Goal: Transaction & Acquisition: Download file/media

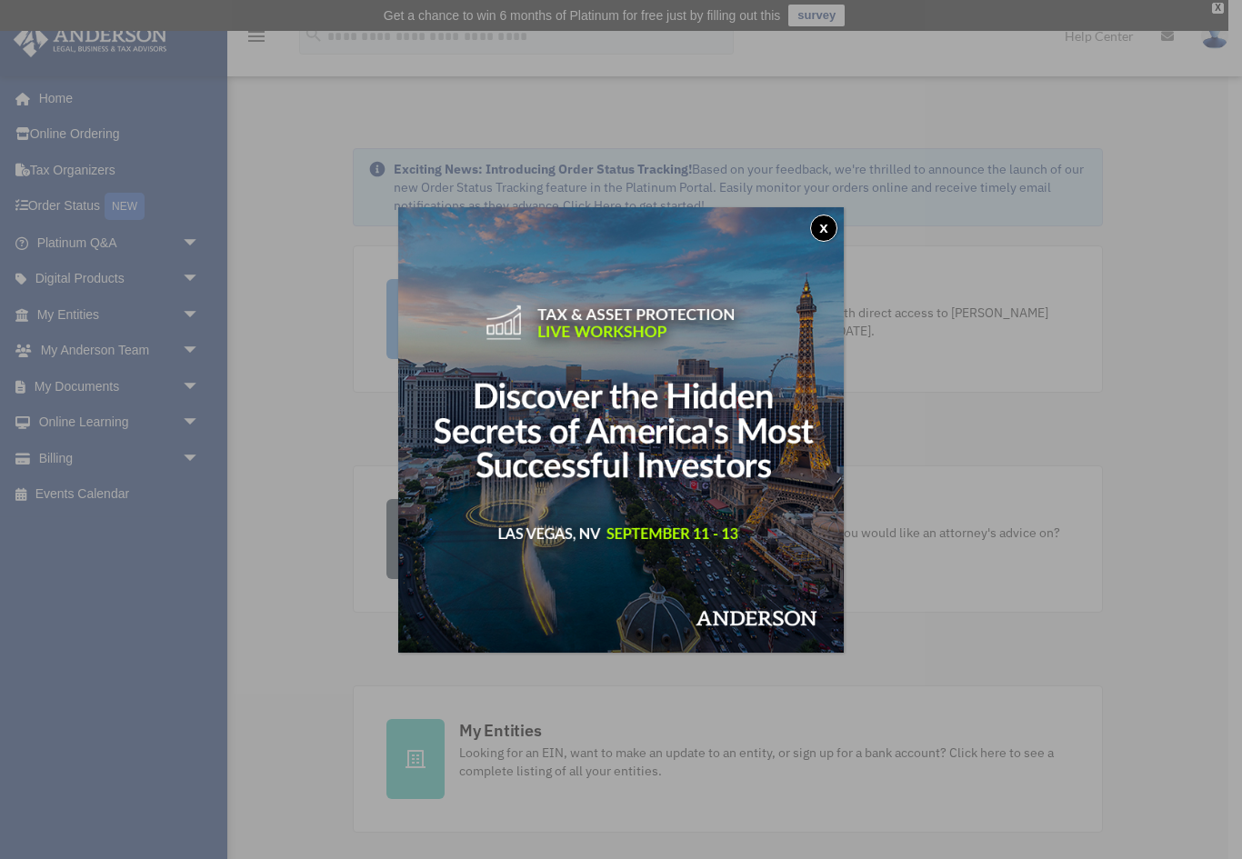
click at [822, 227] on button "x" at bounding box center [823, 228] width 27 height 27
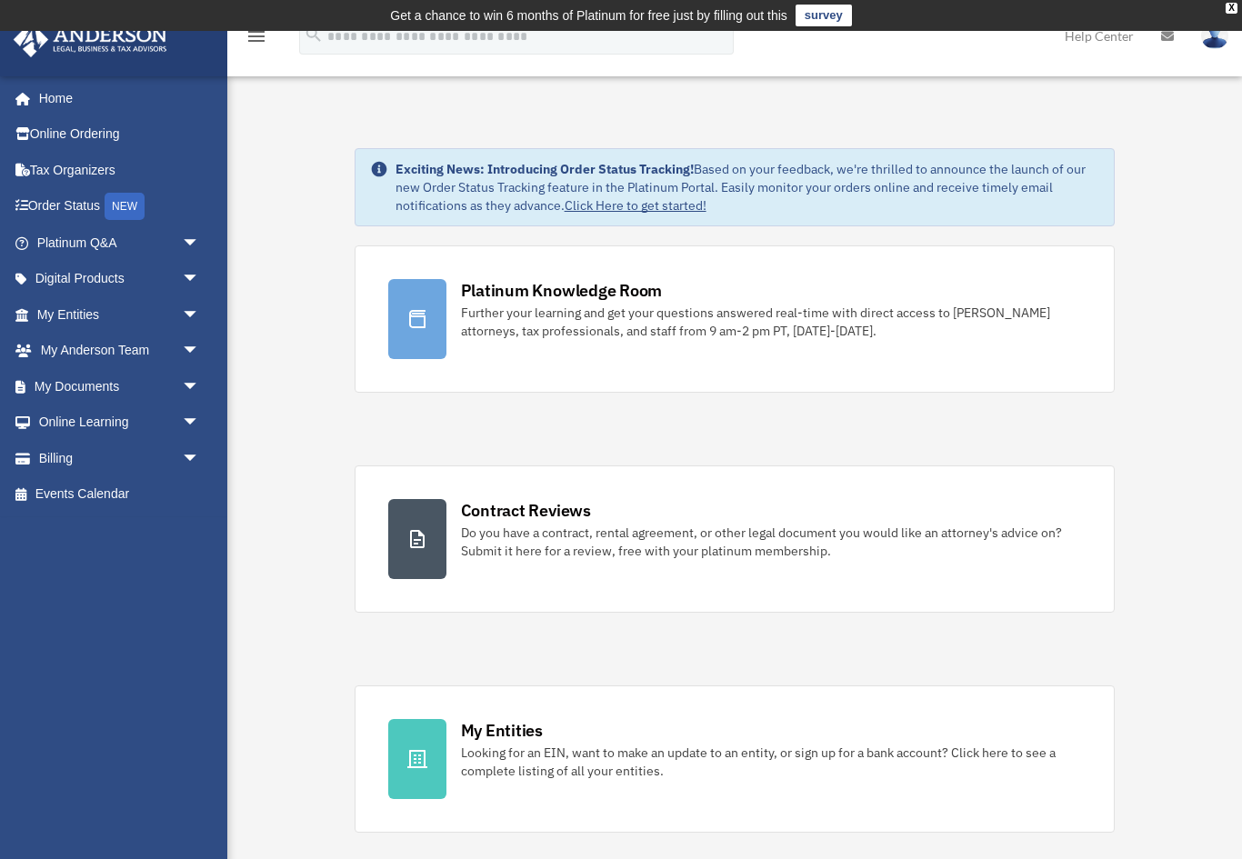
click at [187, 387] on span "arrow_drop_down" at bounding box center [200, 386] width 36 height 37
click at [79, 419] on link "Box" at bounding box center [126, 423] width 202 height 36
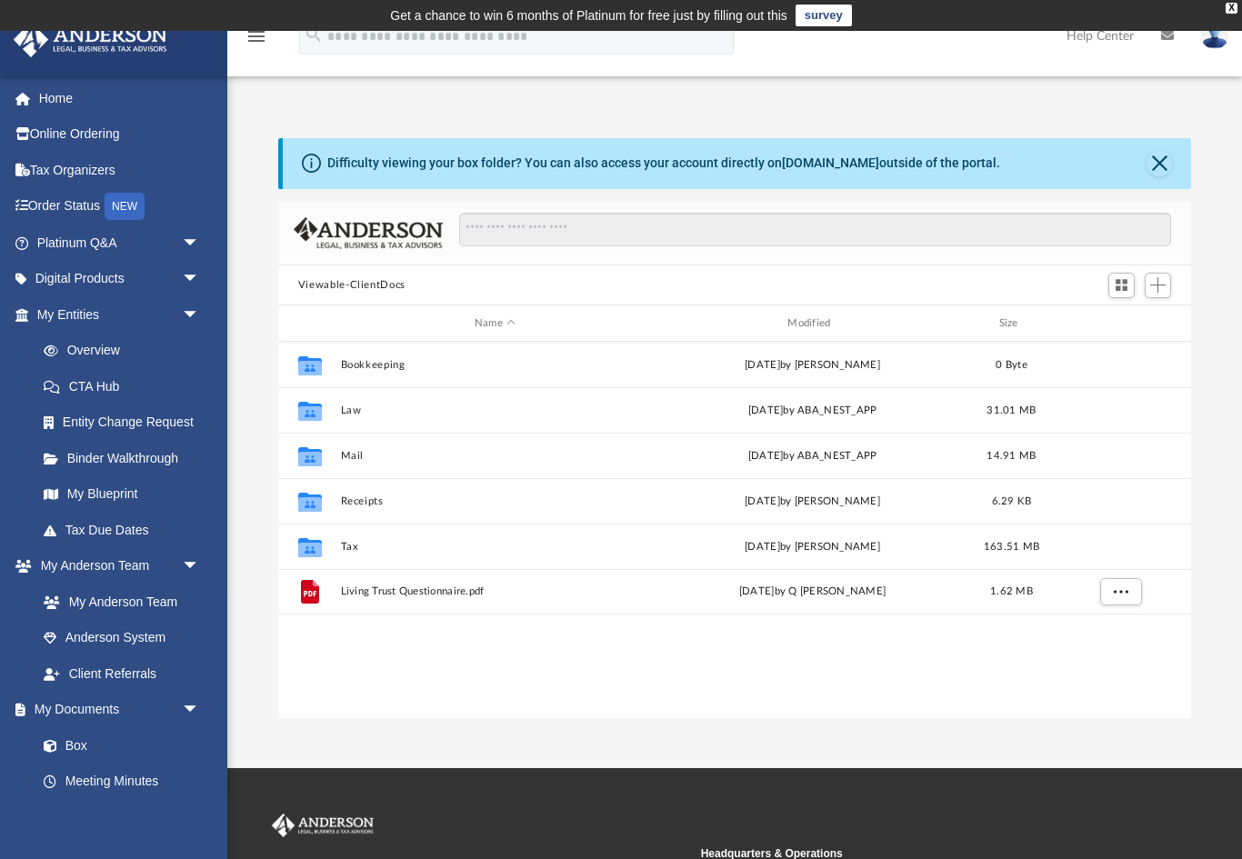
scroll to position [414, 914]
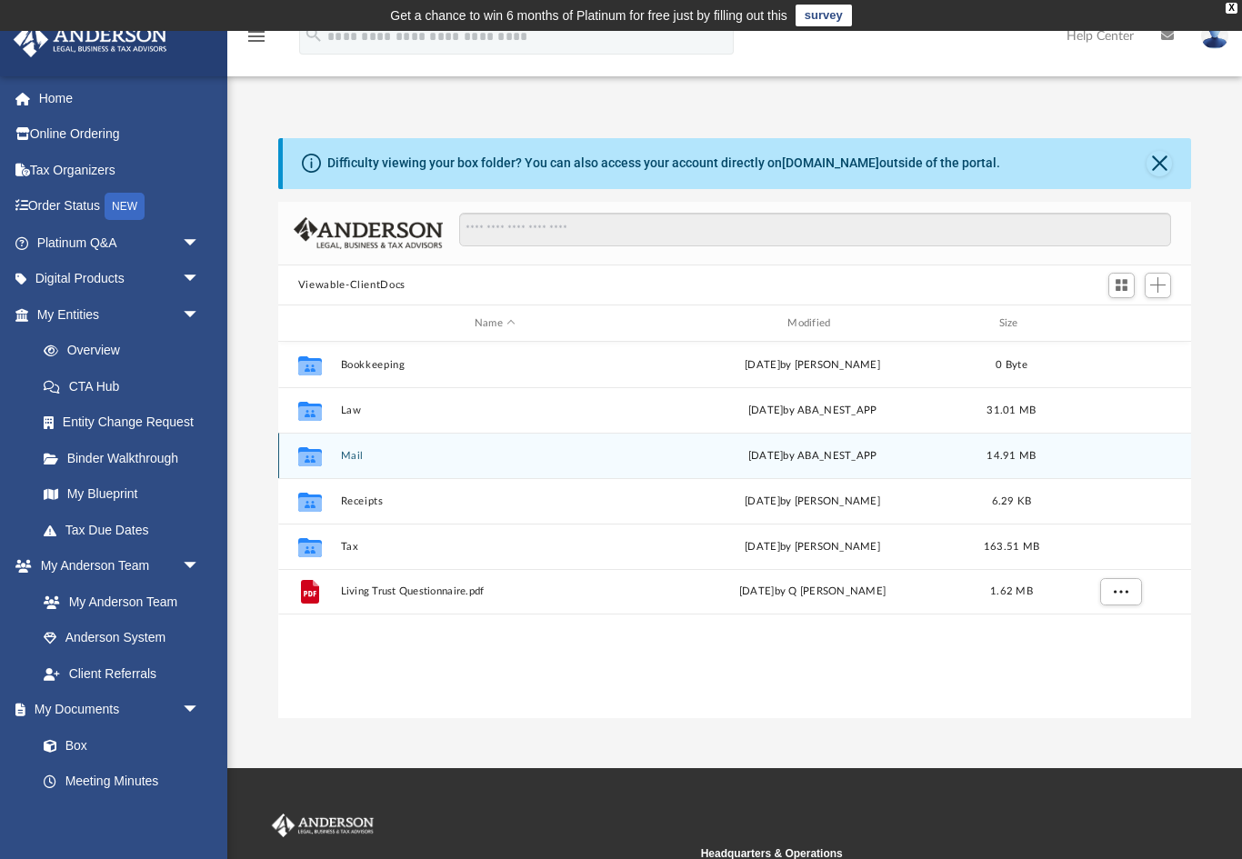
click at [310, 466] on icon "Collaborated Folder" at bounding box center [310, 456] width 29 height 29
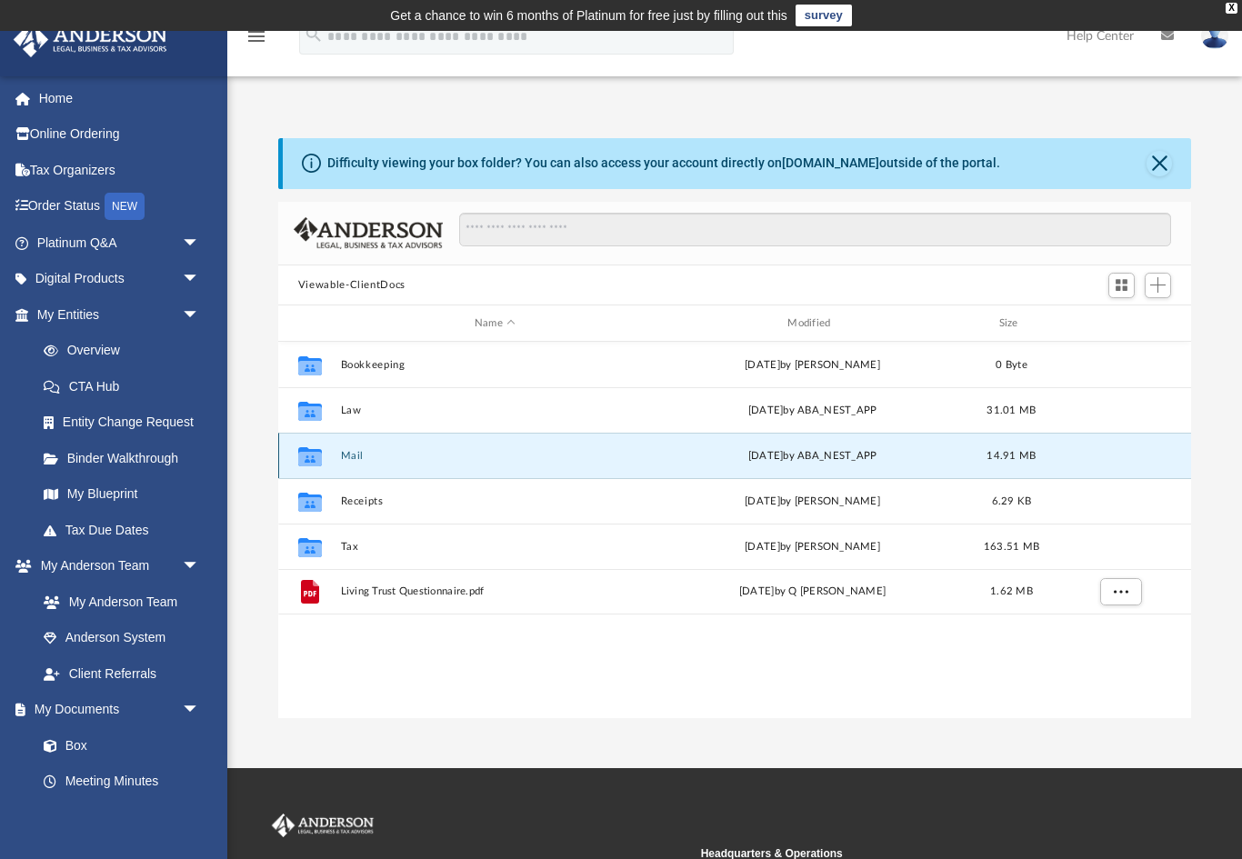
click at [855, 458] on div "Fri Aug 22 2025 by ABA_NEST_APP" at bounding box center [812, 456] width 309 height 16
click at [333, 457] on div "Collaborated Folder" at bounding box center [309, 456] width 45 height 29
click at [802, 454] on div "Fri Aug 22 2025 by ABA_NEST_APP" at bounding box center [812, 456] width 309 height 16
click at [1154, 170] on button "Close" at bounding box center [1159, 163] width 25 height 25
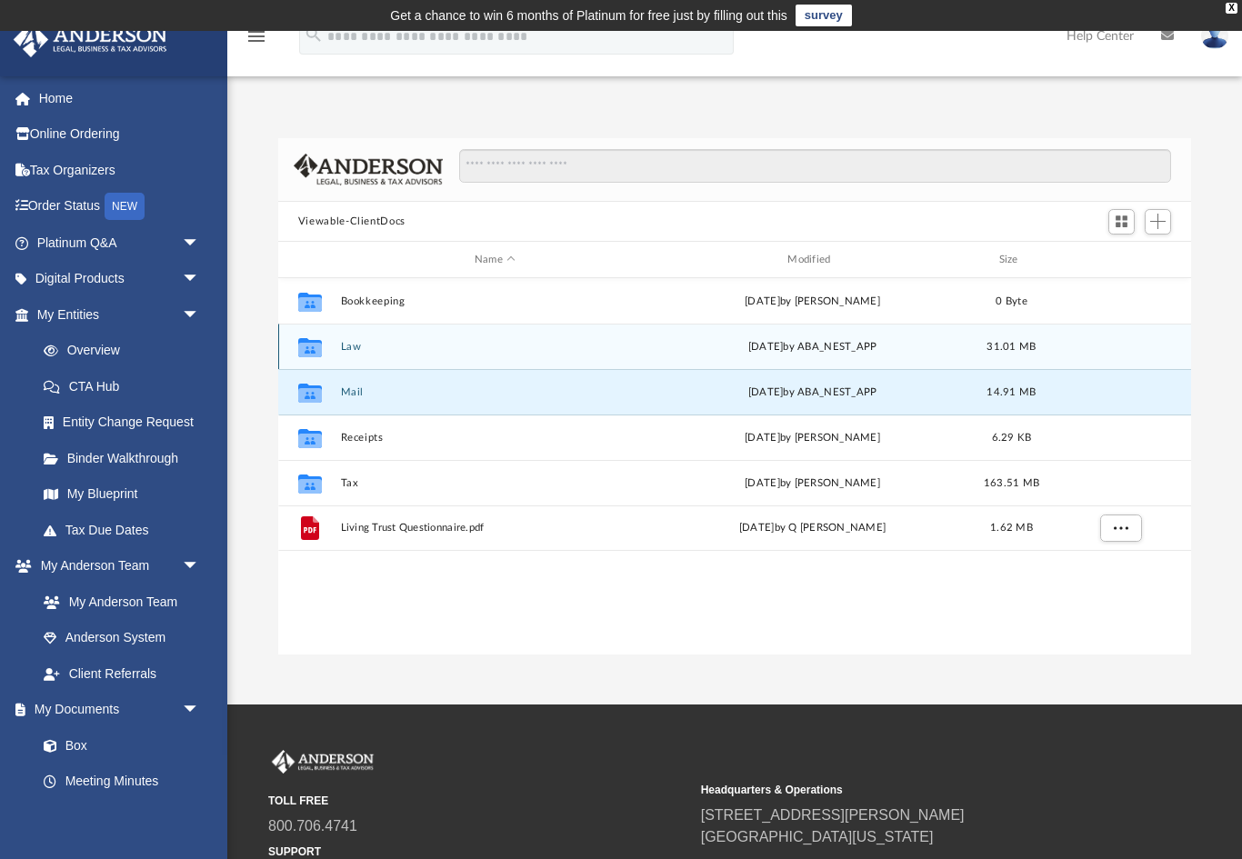
click at [342, 352] on button "Law" at bounding box center [494, 347] width 309 height 12
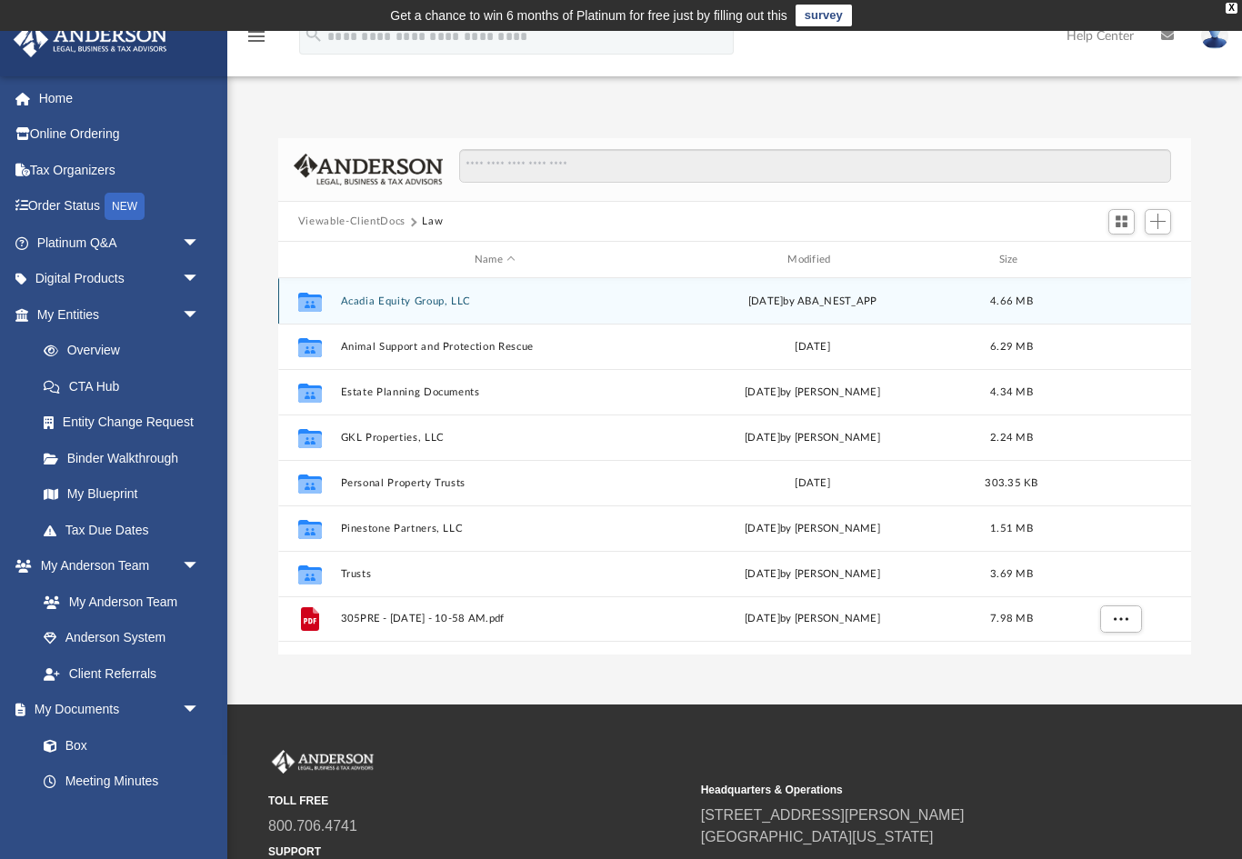
click at [441, 306] on button "Acadia Equity Group, LLC" at bounding box center [494, 302] width 309 height 12
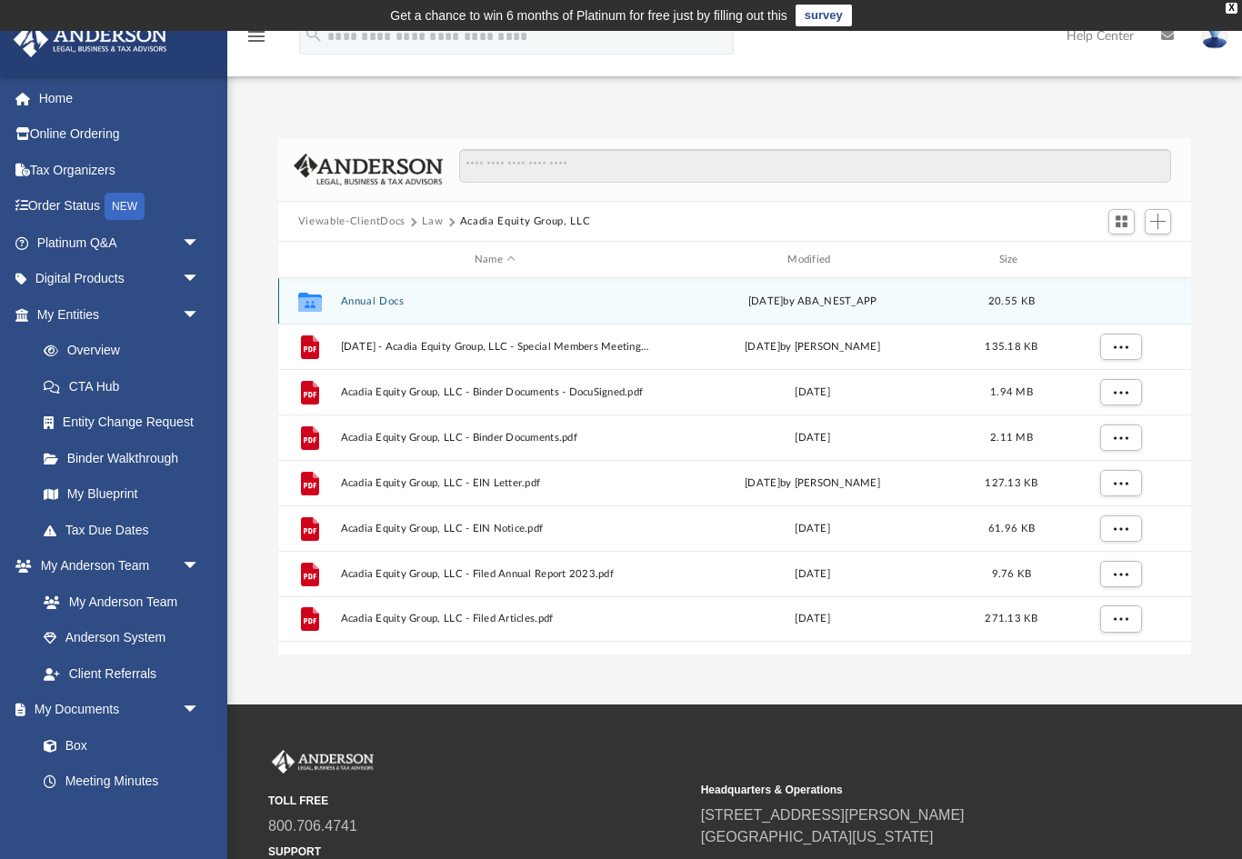
click at [383, 306] on button "Annual Docs" at bounding box center [494, 302] width 309 height 12
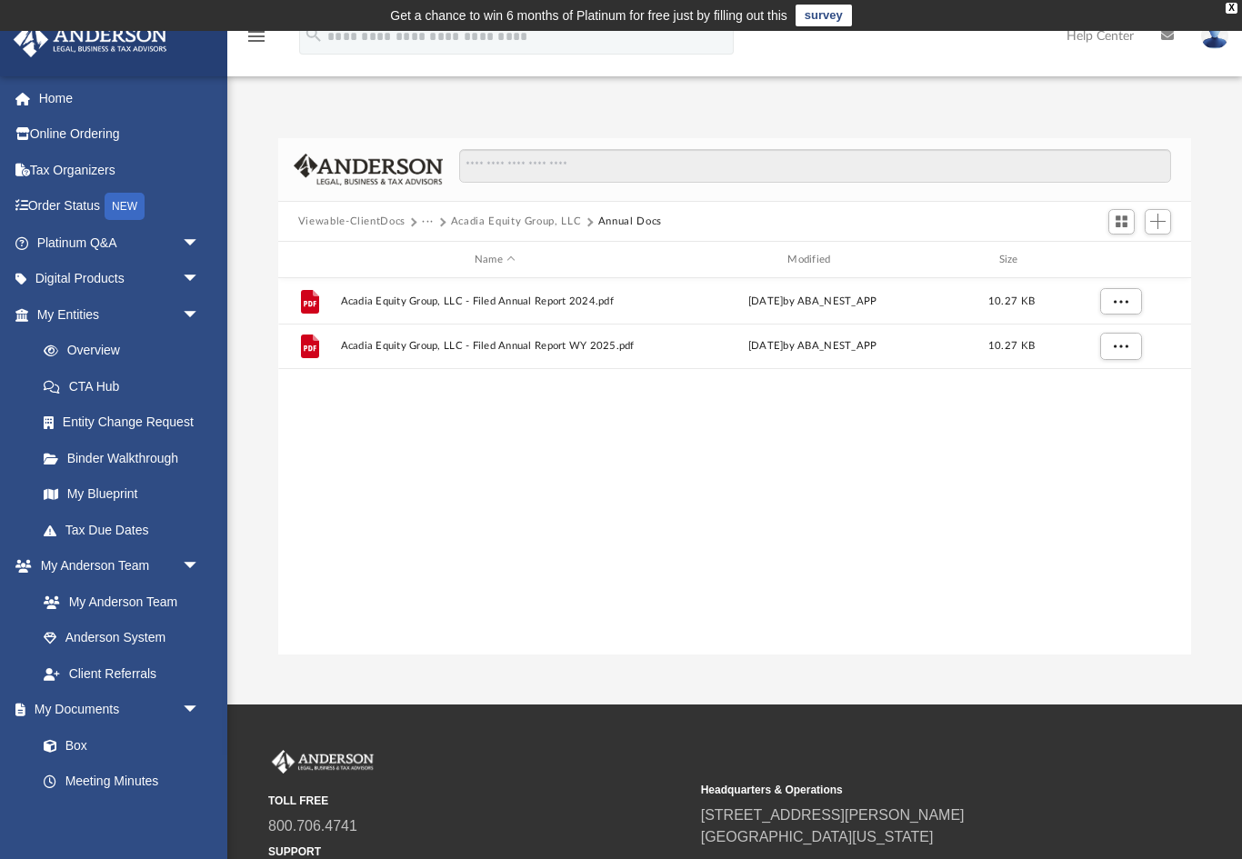
click at [360, 220] on button "Viewable-ClientDocs" at bounding box center [351, 222] width 107 height 16
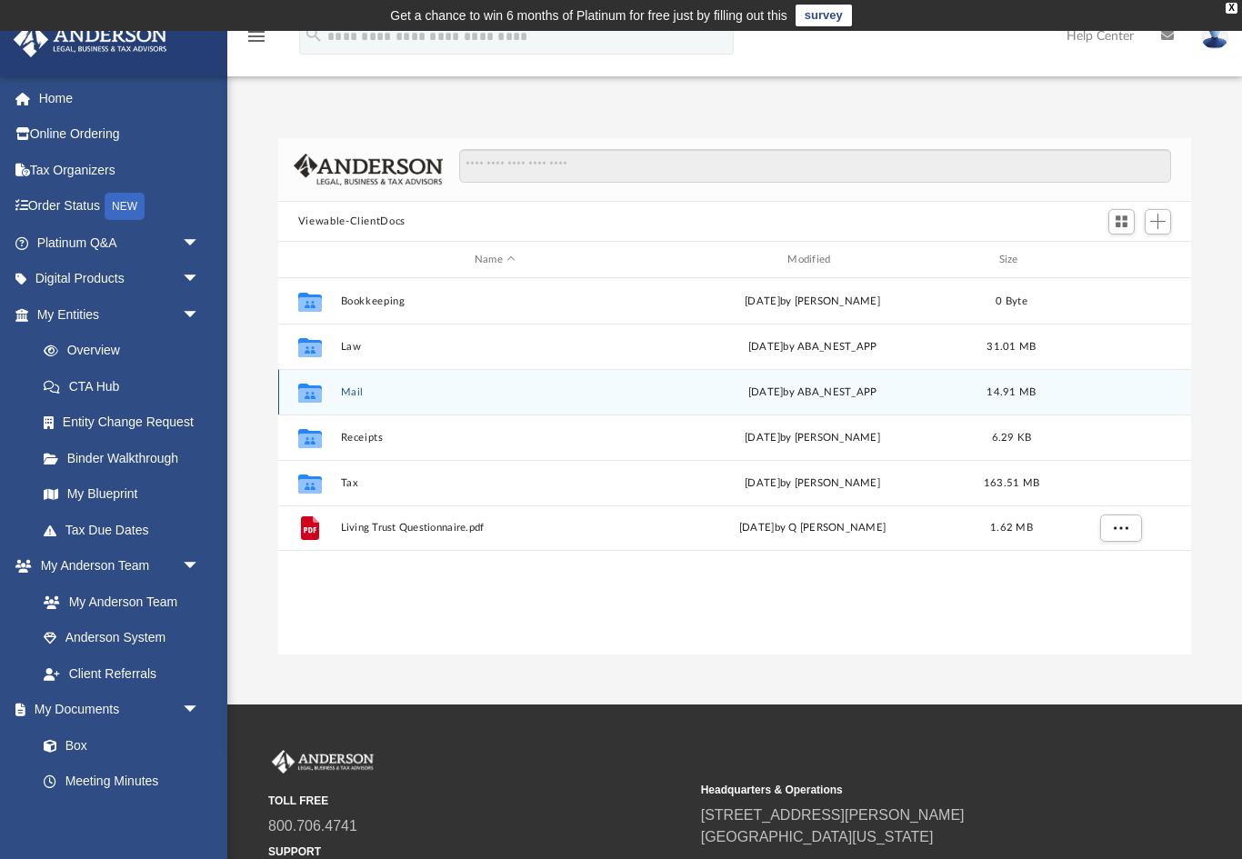
click at [344, 391] on button "Mail" at bounding box center [494, 393] width 309 height 12
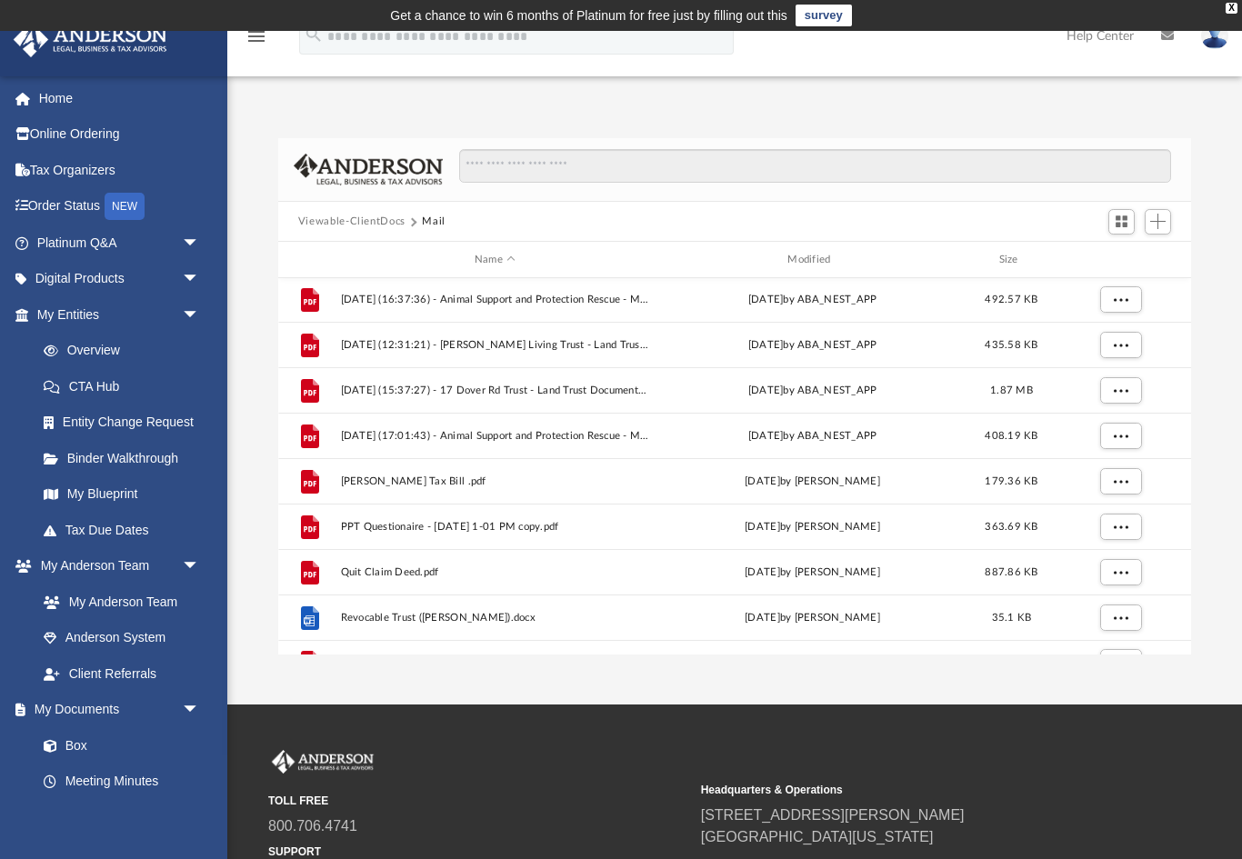
scroll to position [821, 0]
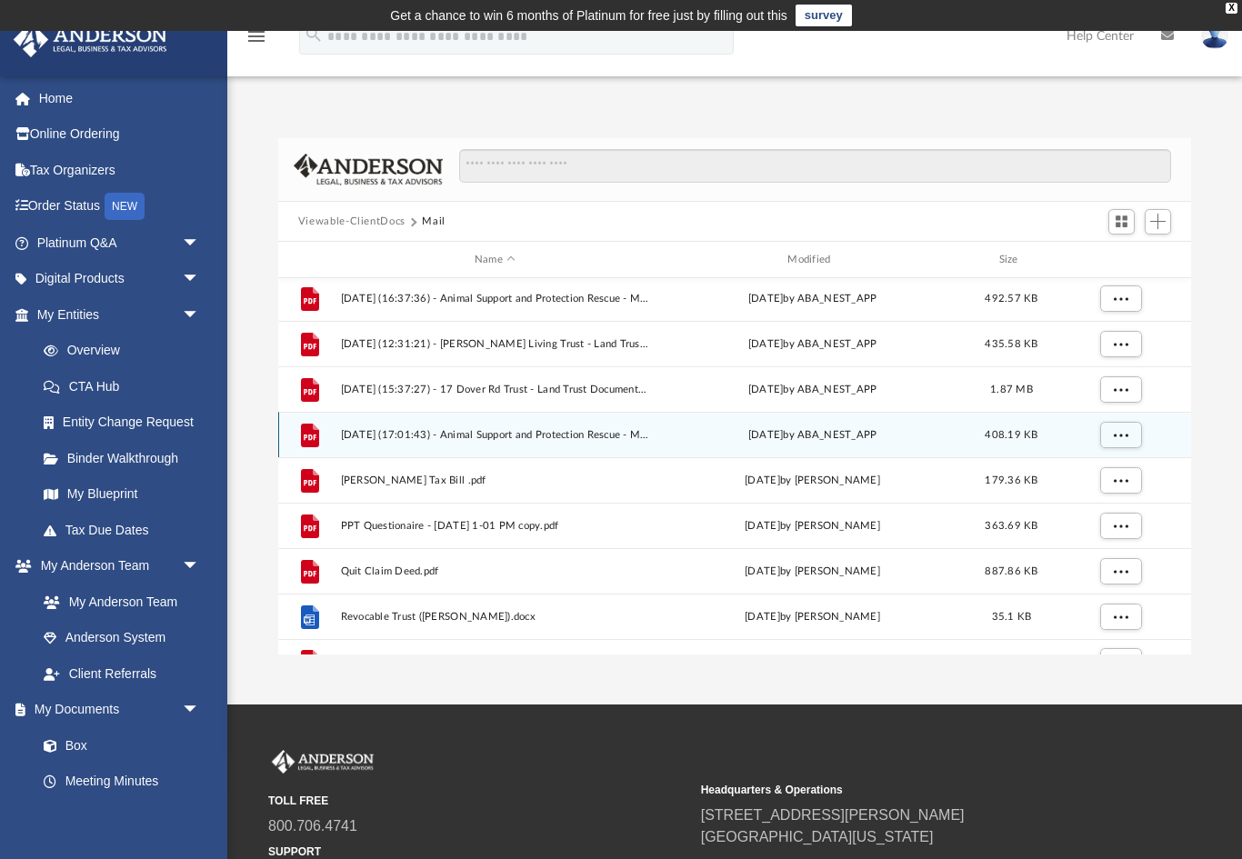
click at [576, 440] on span "2025.08.22 (17:01:43) - Animal Support and Protection Rescue - Mail from Intern…" at bounding box center [494, 435] width 309 height 12
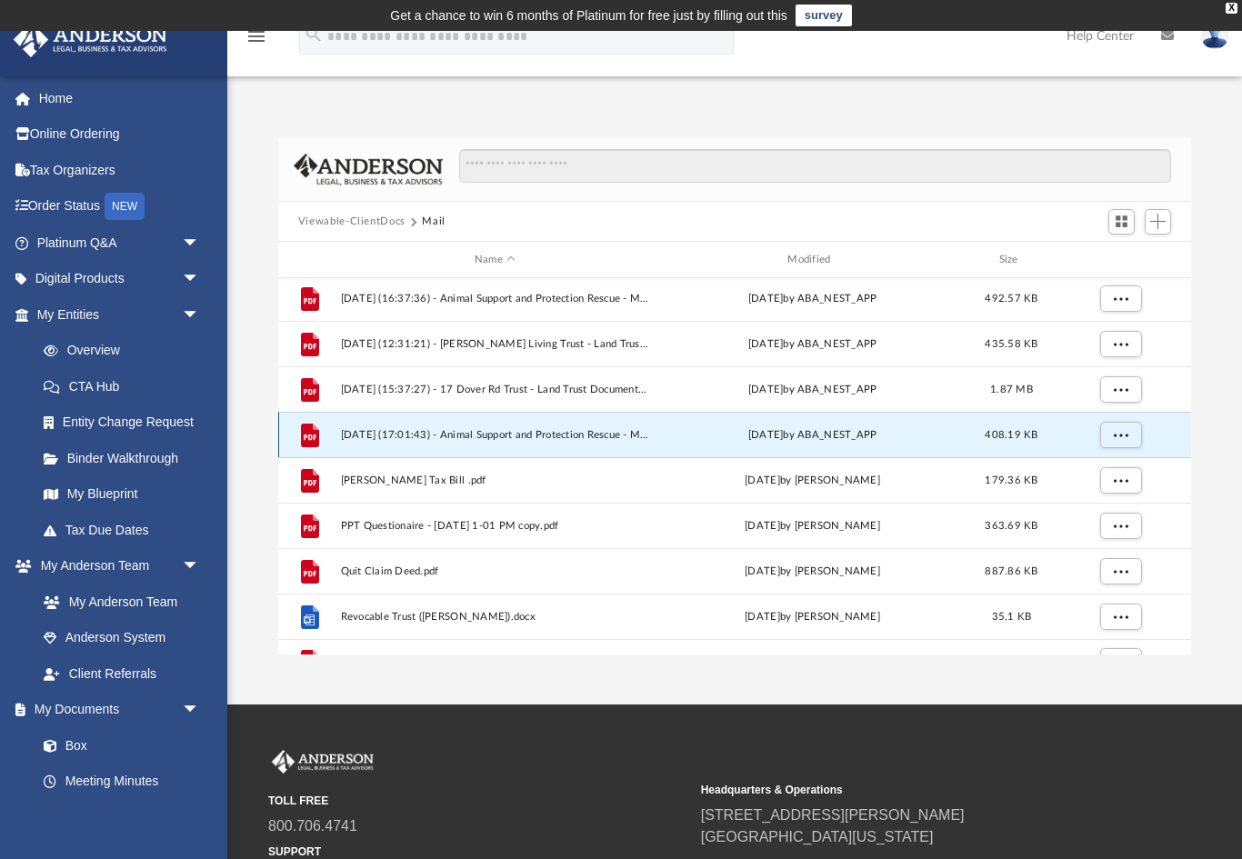
click at [1129, 439] on button "More options" at bounding box center [1120, 435] width 42 height 27
click at [1110, 473] on li "Preview" at bounding box center [1104, 471] width 53 height 19
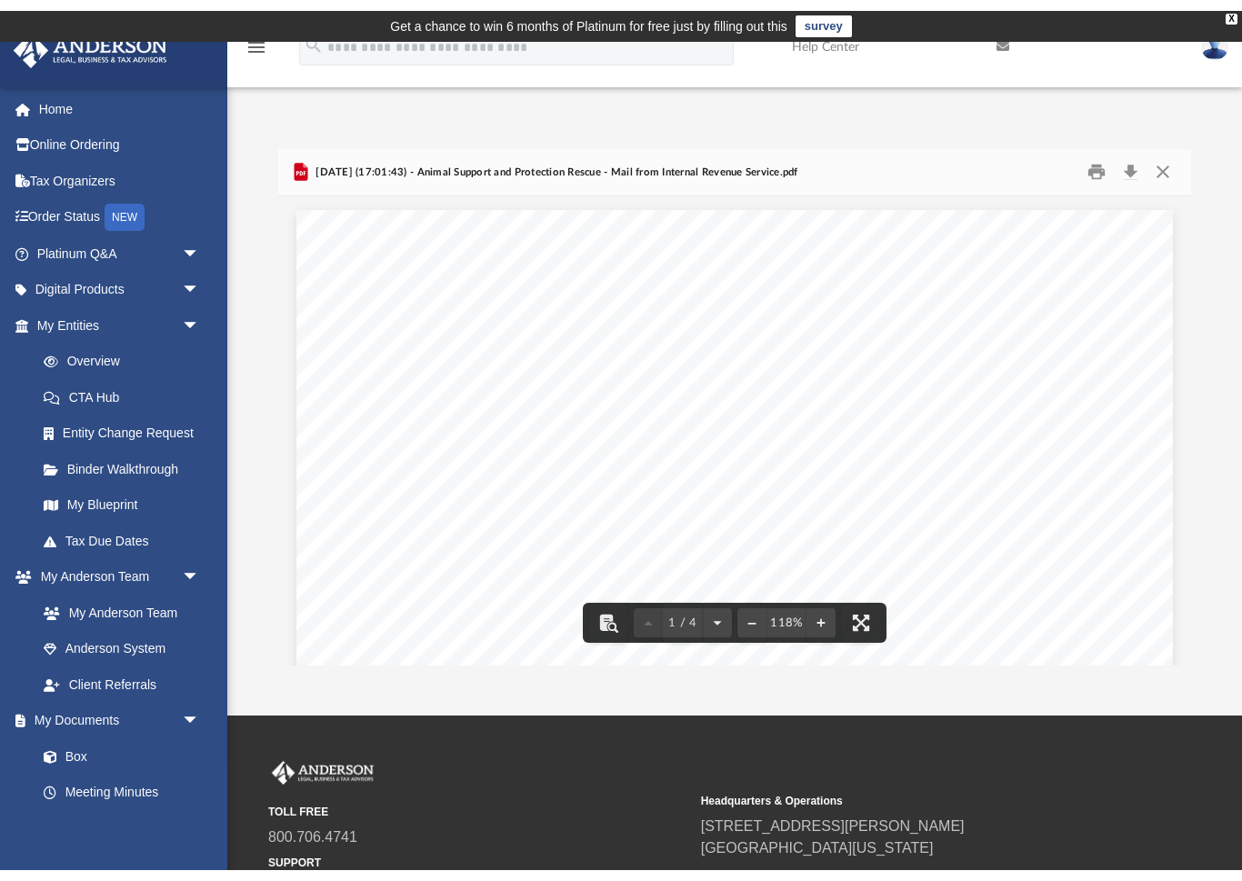
scroll to position [0, 0]
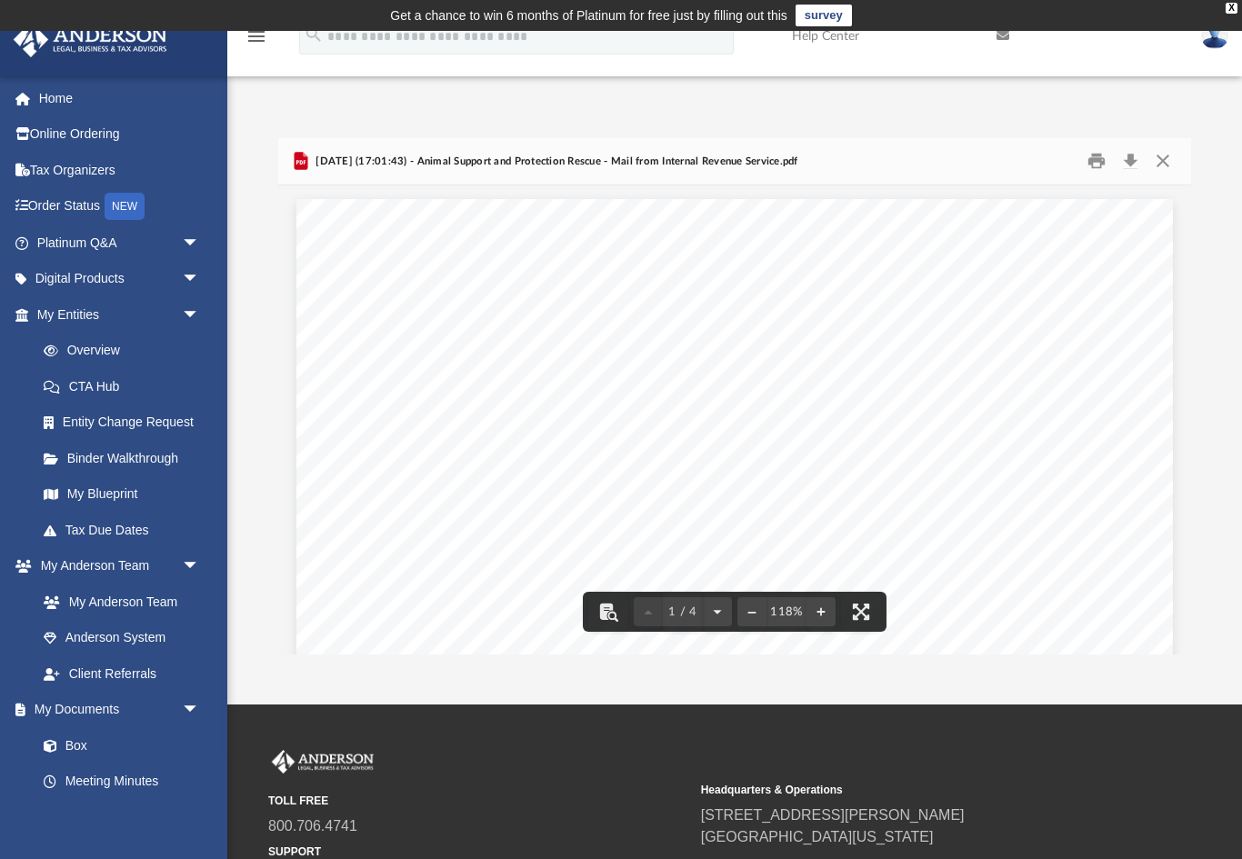
click at [1129, 157] on button "Download" at bounding box center [1130, 161] width 33 height 28
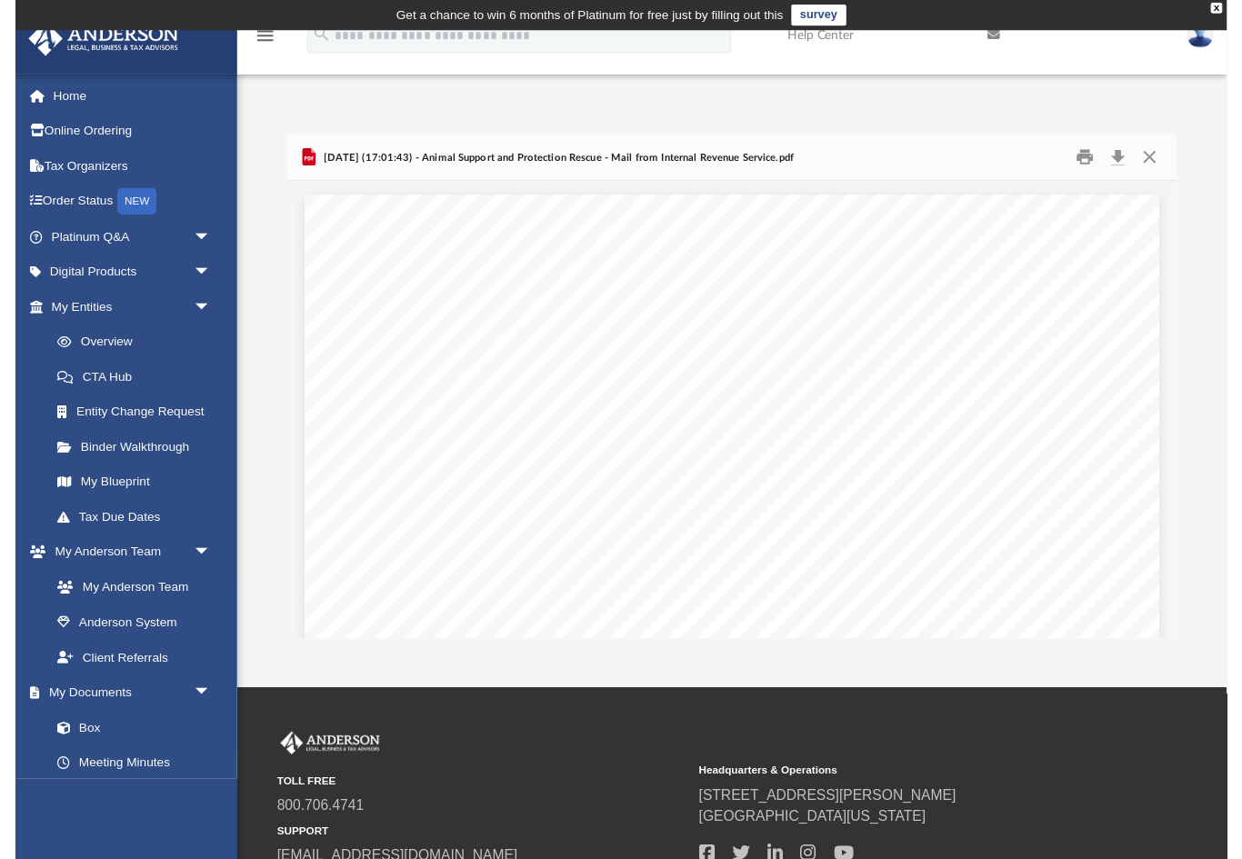
scroll to position [22, 0]
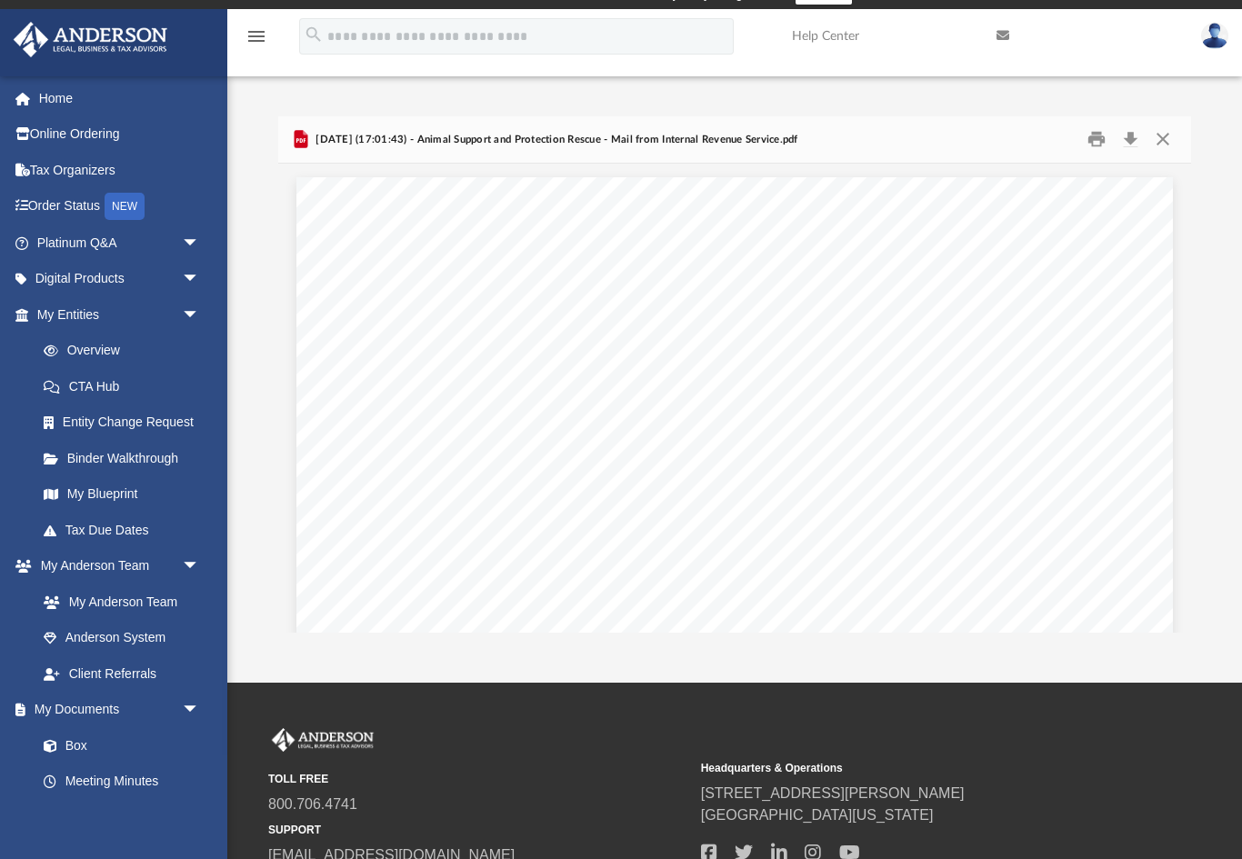
click at [1157, 135] on button "Close" at bounding box center [1163, 139] width 33 height 28
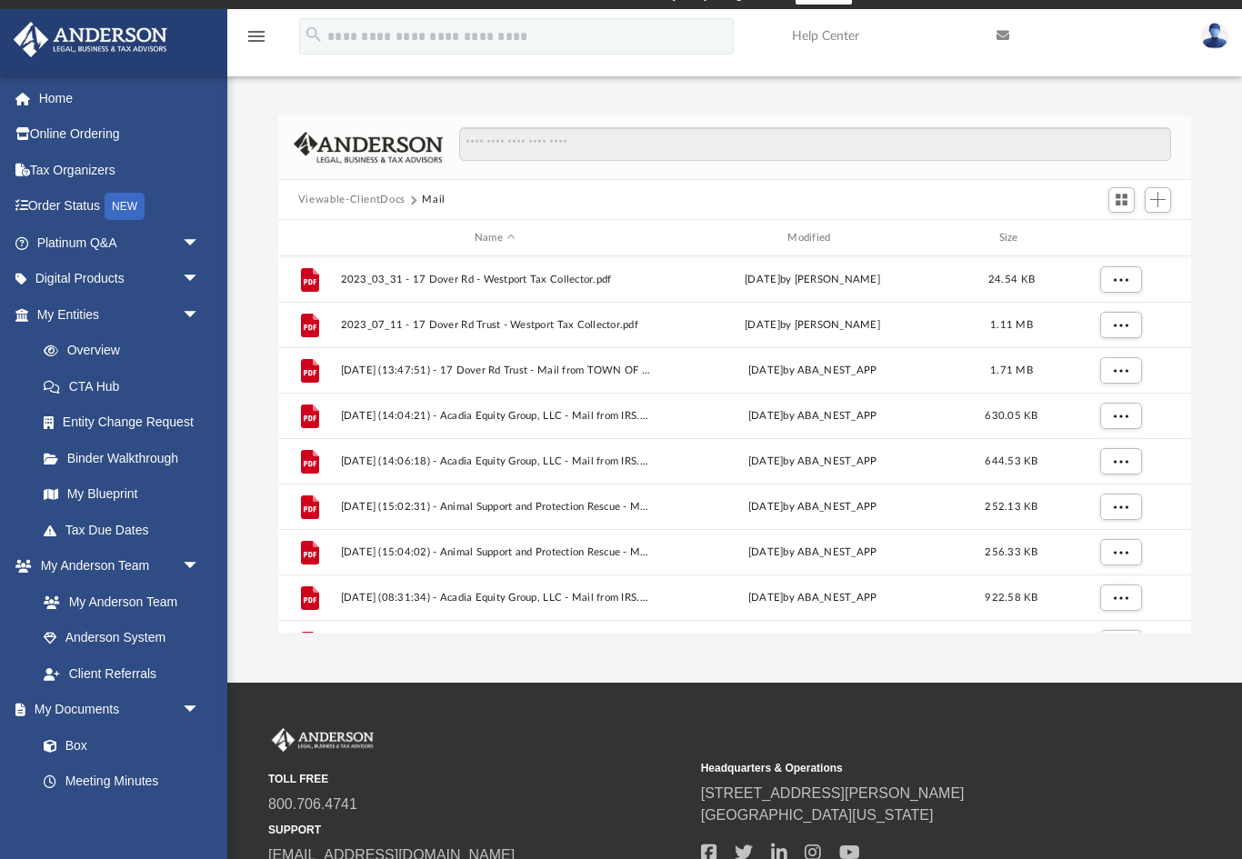
scroll to position [-1, 0]
click at [186, 305] on span "arrow_drop_down" at bounding box center [200, 314] width 36 height 37
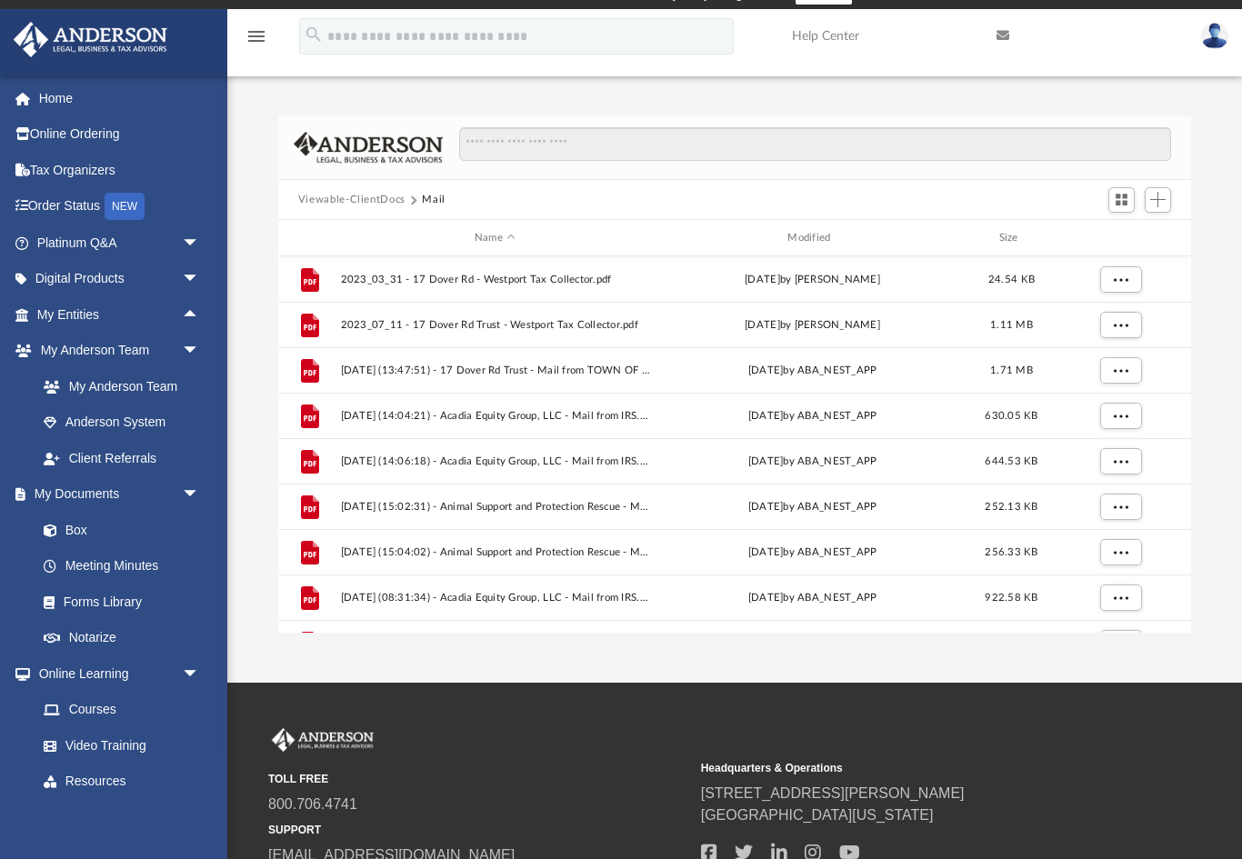
click at [1210, 31] on img at bounding box center [1214, 36] width 27 height 26
click at [886, 162] on link "Logout" at bounding box center [919, 158] width 182 height 37
